Goal: Task Accomplishment & Management: Use online tool/utility

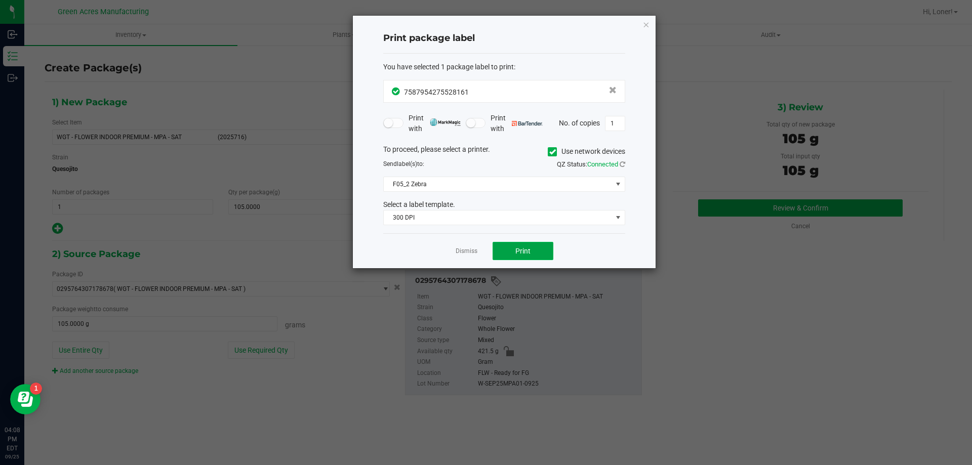
click at [536, 260] on button "Print" at bounding box center [523, 251] width 61 height 18
click at [644, 24] on icon "button" at bounding box center [646, 24] width 7 height 12
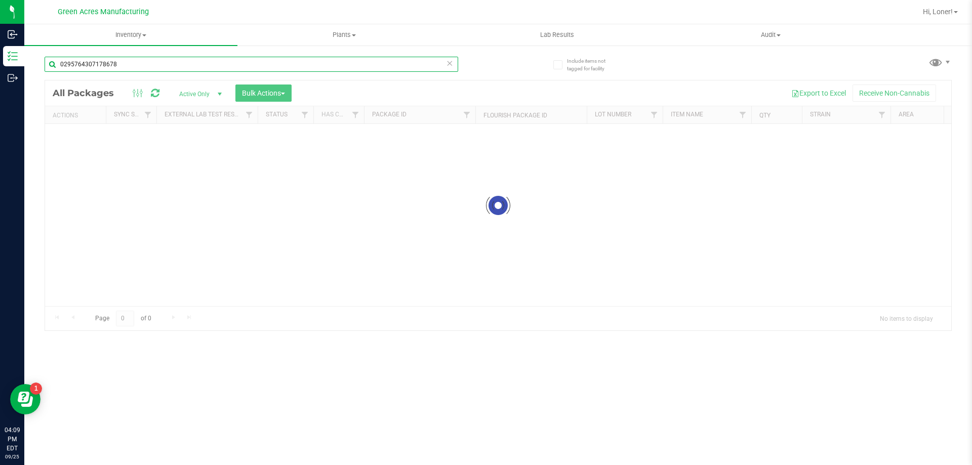
click at [155, 59] on input "0295764307178678" at bounding box center [252, 64] width 414 height 15
type input "0295764307178678"
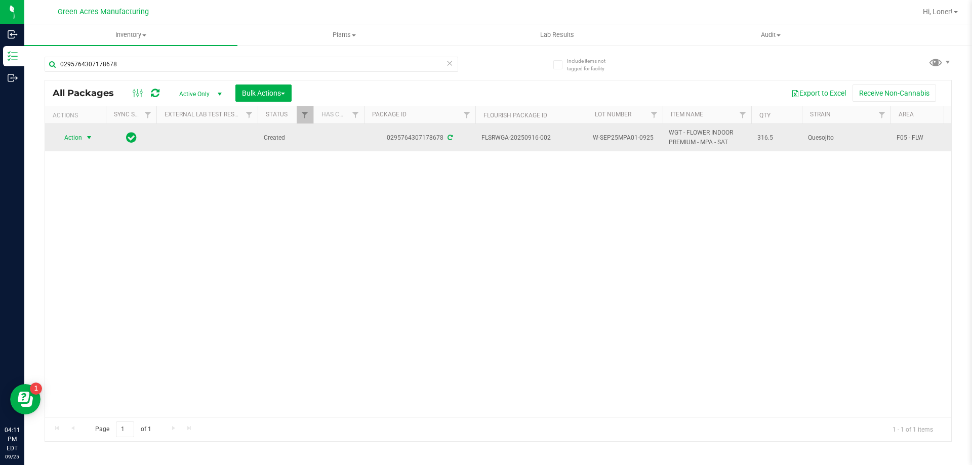
click at [88, 137] on span "select" at bounding box center [89, 138] width 8 height 8
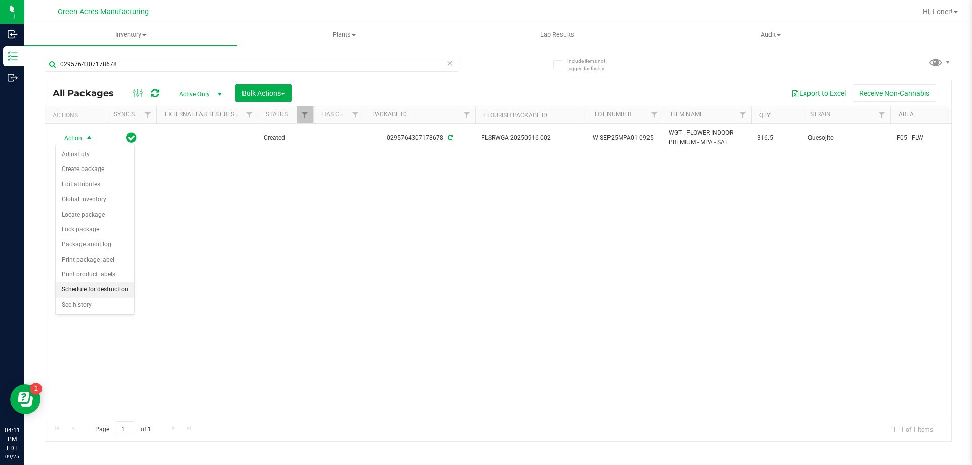
click at [98, 287] on li "Schedule for destruction" at bounding box center [95, 290] width 78 height 15
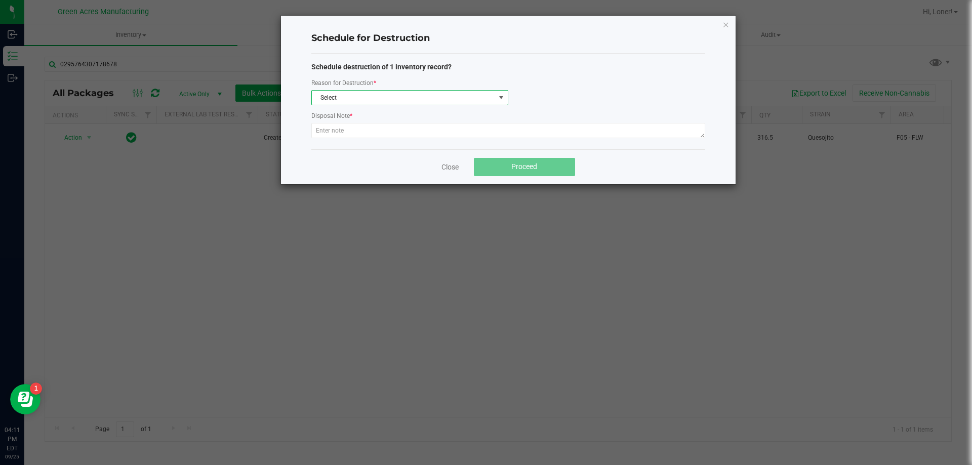
click at [441, 99] on span "Select" at bounding box center [403, 98] width 183 height 14
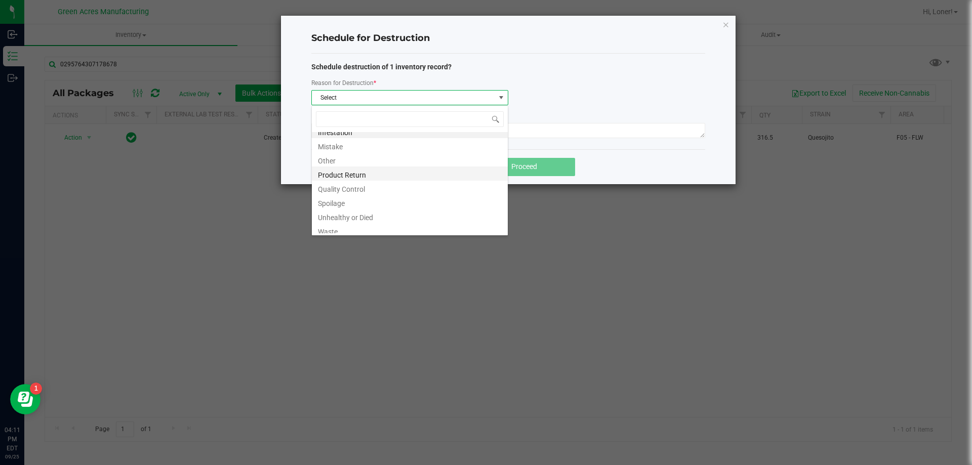
scroll to position [12, 0]
click at [384, 226] on li "Waste" at bounding box center [410, 226] width 196 height 14
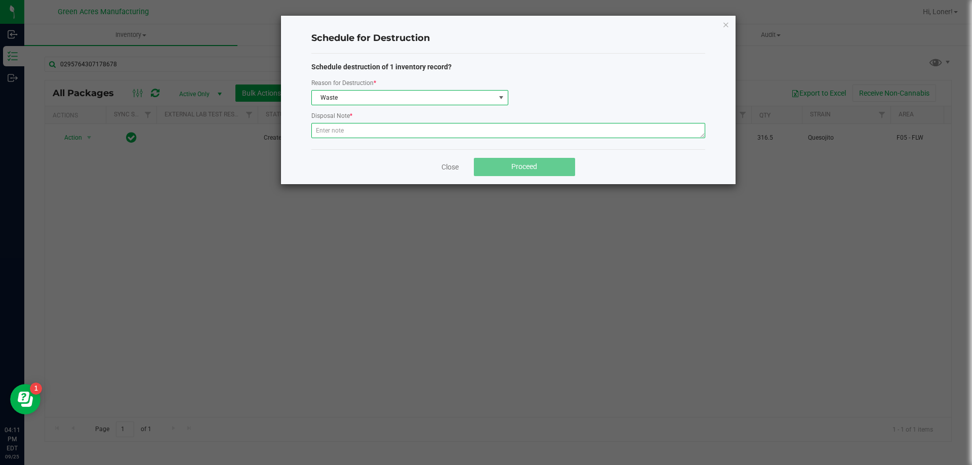
click at [371, 134] on textarea at bounding box center [508, 130] width 394 height 15
paste textarea "WASTE FROM WHOLE FLOWER PACKING PROCESS"
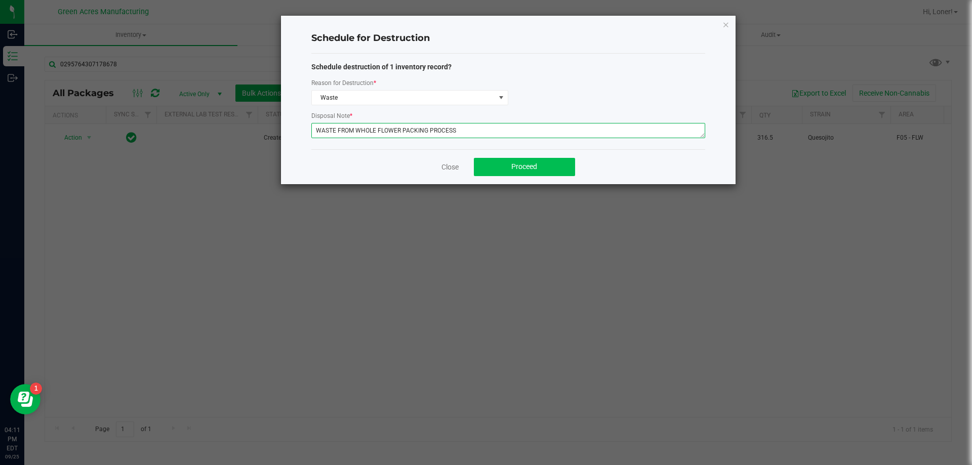
type textarea "WASTE FROM WHOLE FLOWER PACKING PROCESS"
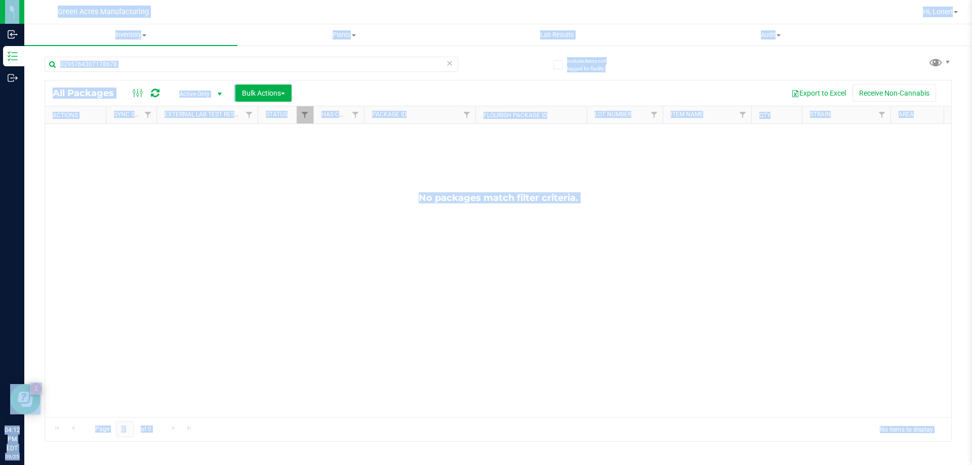
click at [154, 74] on div "0295764307178678" at bounding box center [252, 68] width 414 height 23
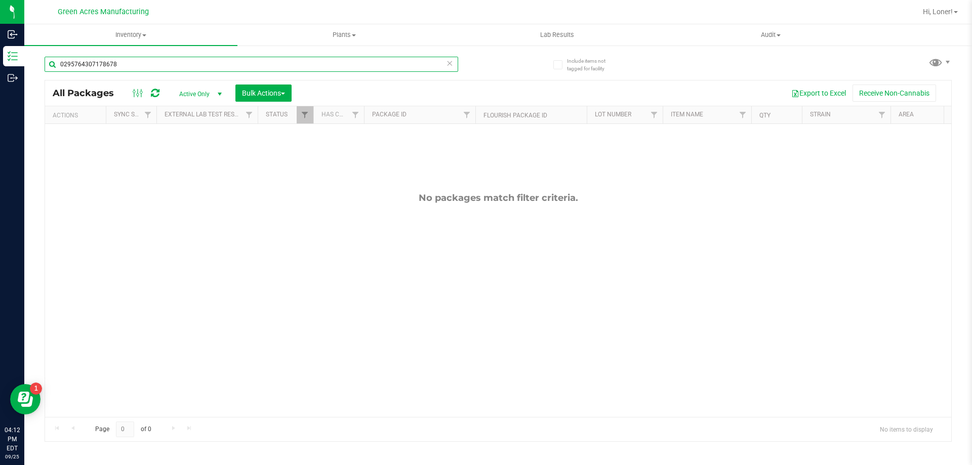
click at [129, 62] on input "0295764307178678" at bounding box center [252, 64] width 414 height 15
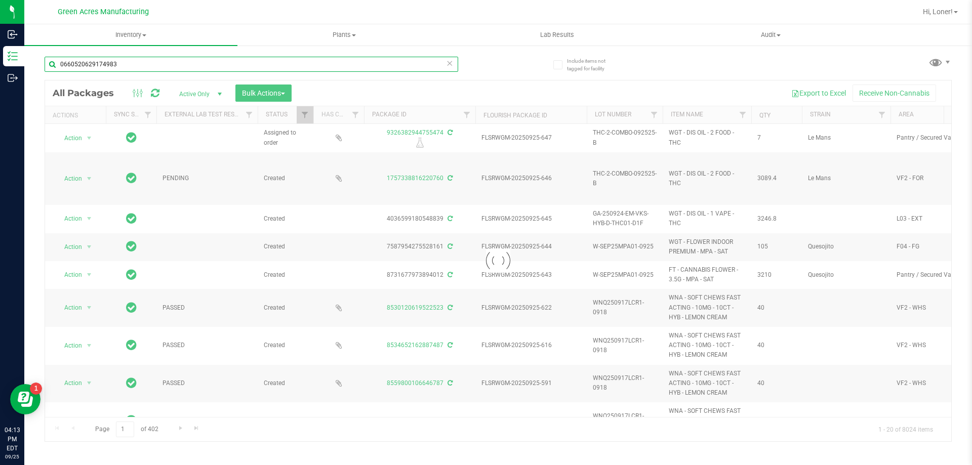
type input "0660520629174983"
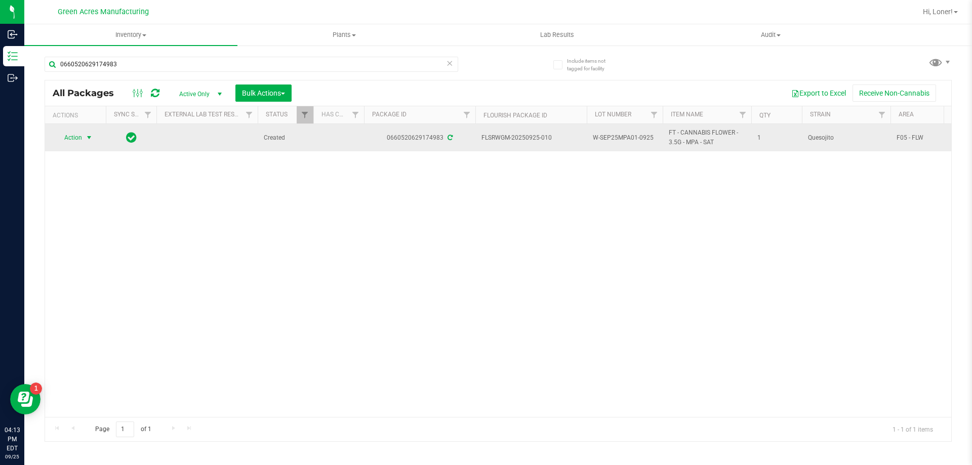
click at [87, 140] on span "select" at bounding box center [89, 138] width 8 height 8
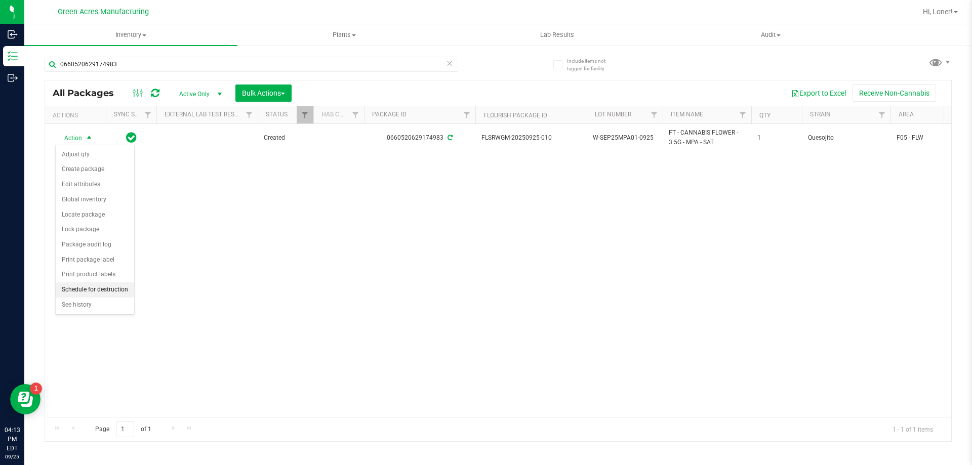
click at [117, 284] on li "Schedule for destruction" at bounding box center [95, 290] width 78 height 15
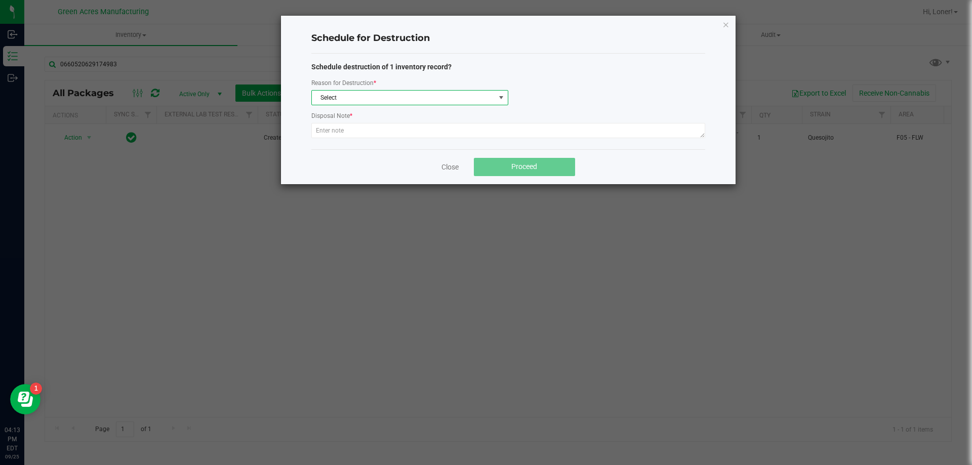
click at [357, 94] on span "Select" at bounding box center [403, 98] width 183 height 14
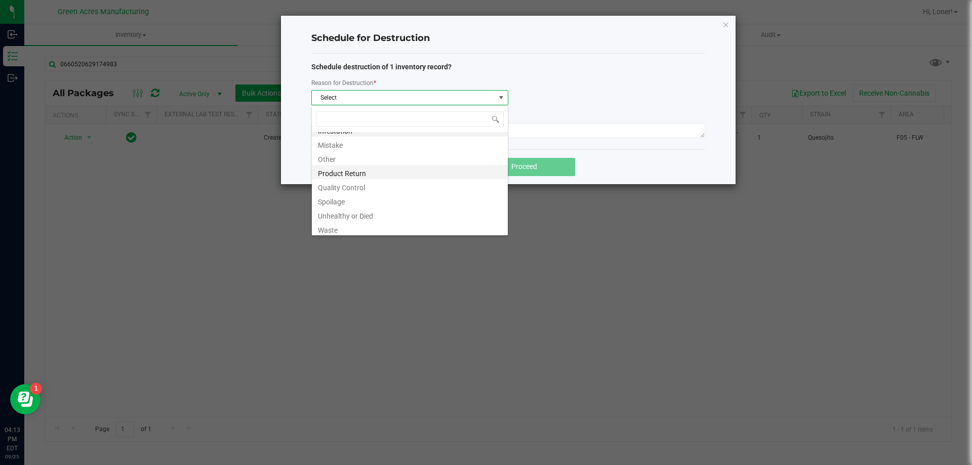
scroll to position [12, 0]
click at [349, 225] on li "Waste" at bounding box center [410, 226] width 196 height 14
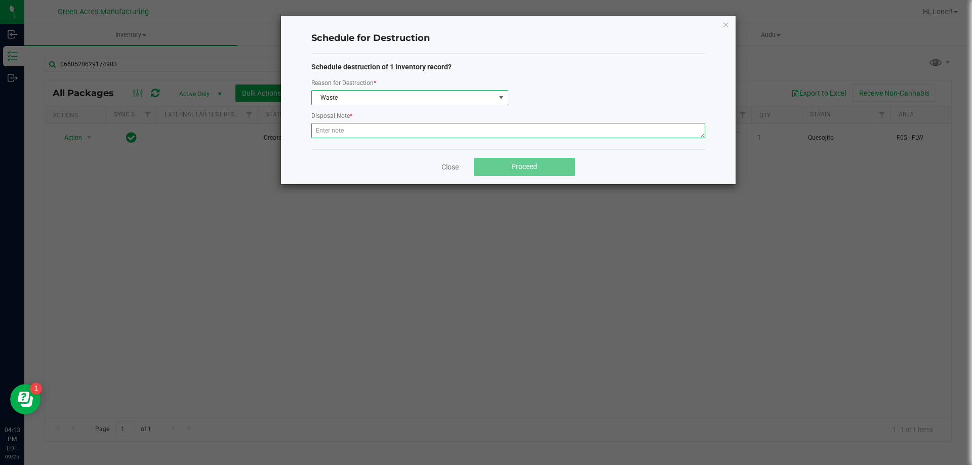
click at [358, 136] on textarea at bounding box center [508, 130] width 394 height 15
paste textarea "WASTE FROM WHOLE FLOWER PACKING PROCESS"
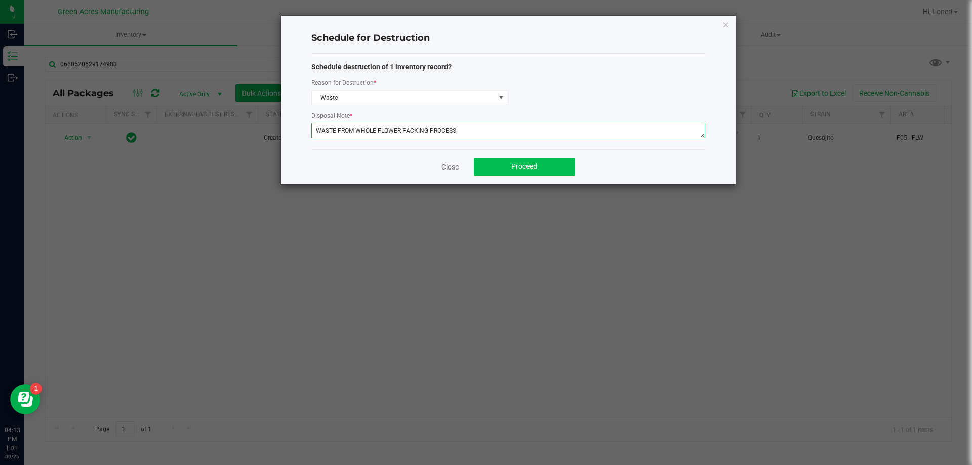
type textarea "WASTE FROM WHOLE FLOWER PACKING PROCESS"
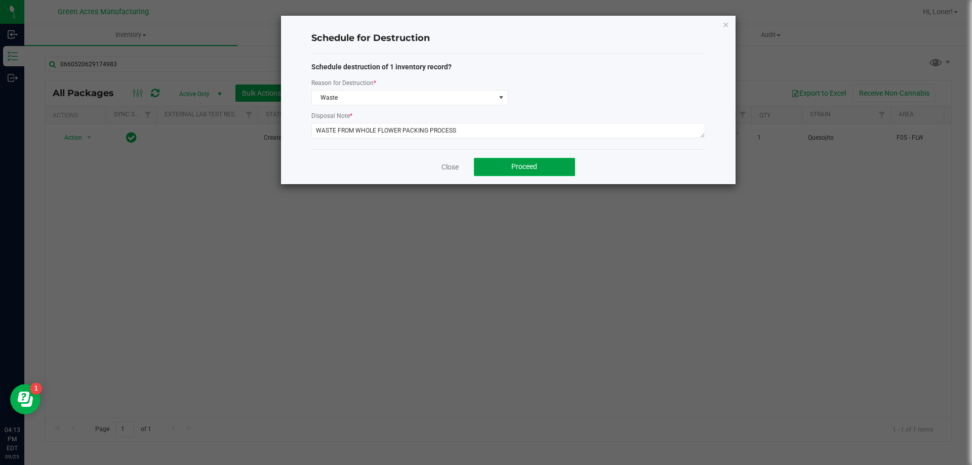
click at [517, 173] on button "Proceed" at bounding box center [524, 167] width 101 height 18
